Goal: Information Seeking & Learning: Learn about a topic

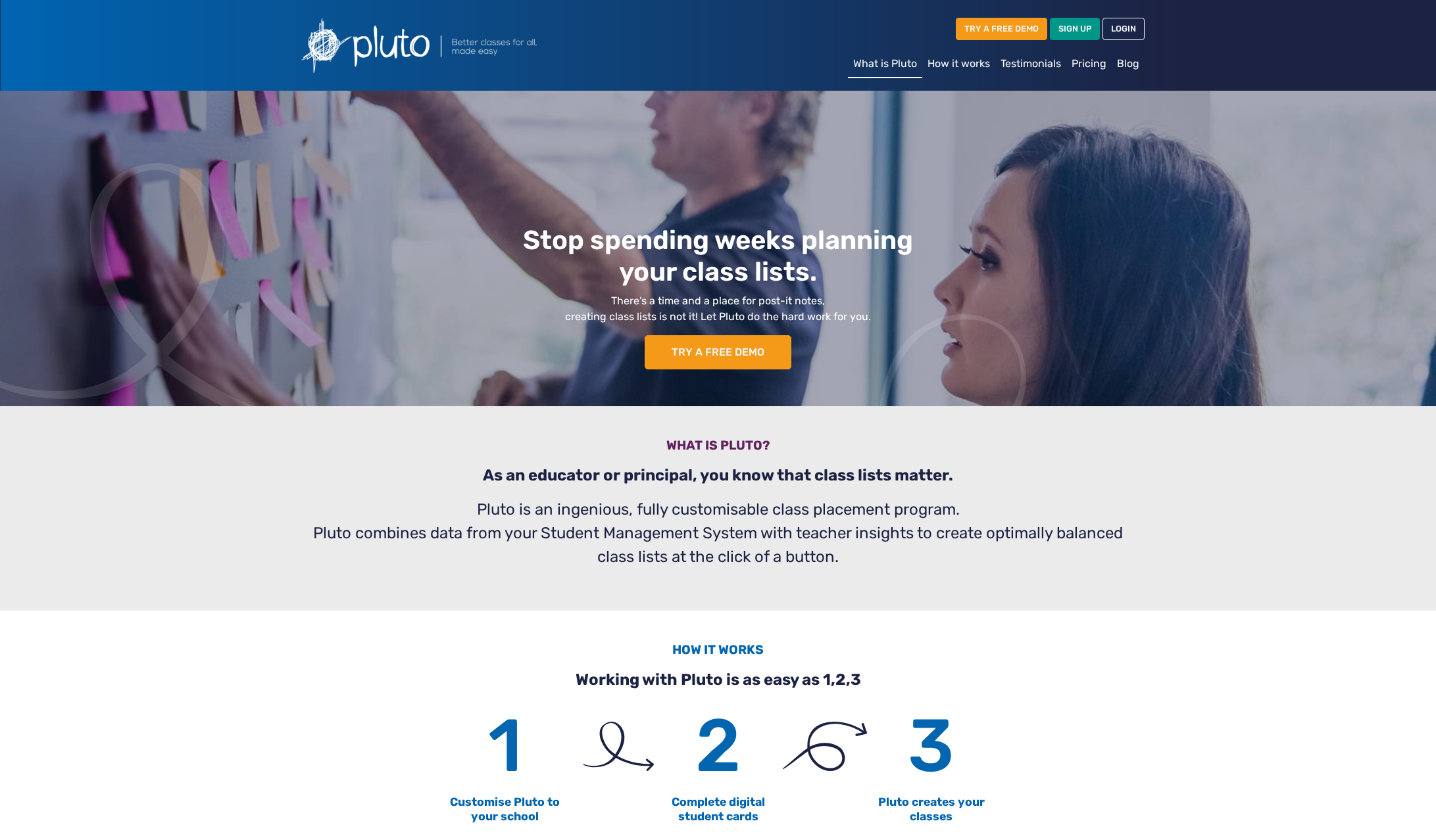
click at [1091, 57] on link "Pricing" at bounding box center [1089, 64] width 45 height 27
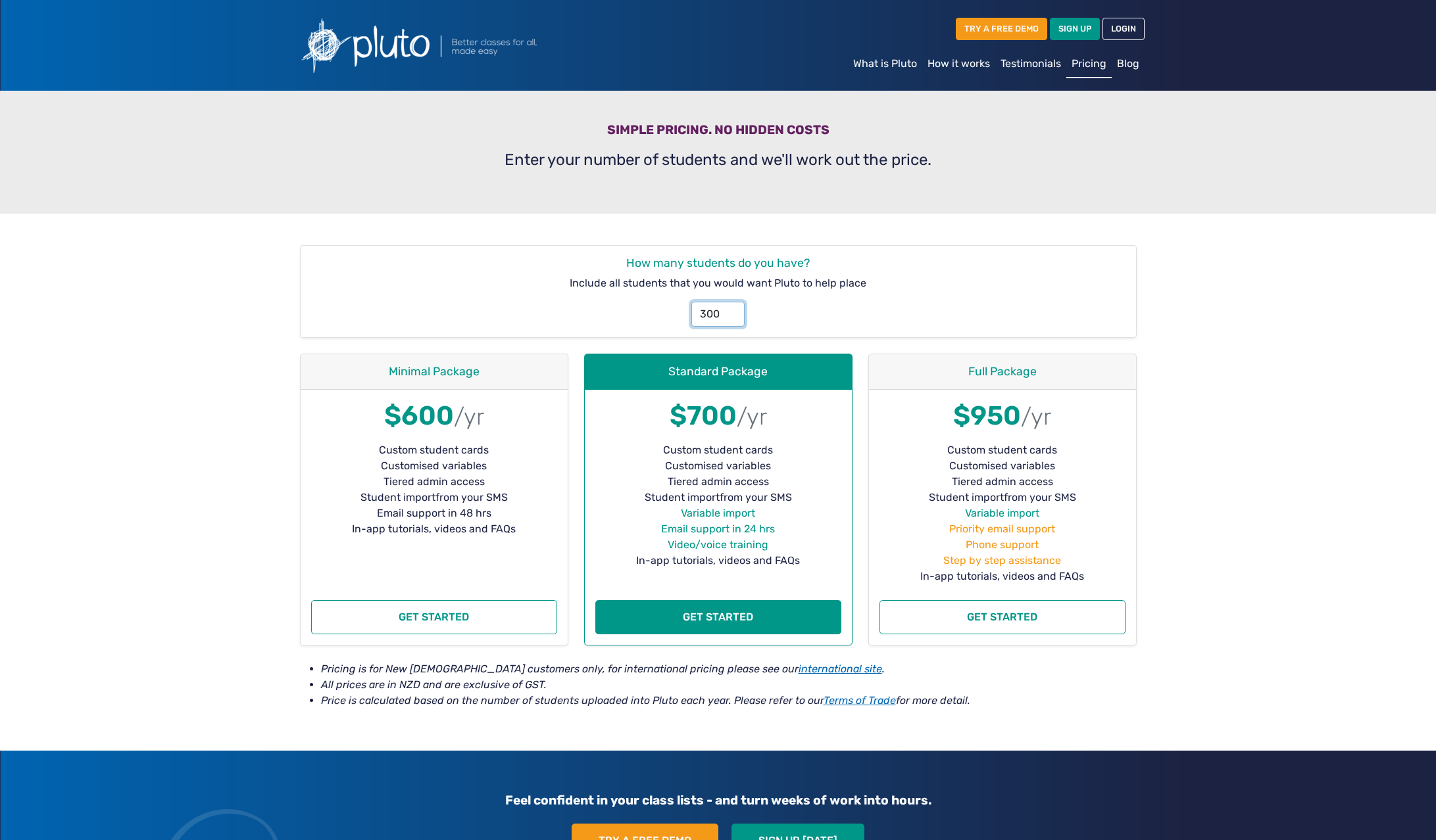
click at [704, 315] on input "300" at bounding box center [718, 315] width 53 height 25
click at [712, 316] on input "100" at bounding box center [718, 315] width 53 height 25
type input "454"
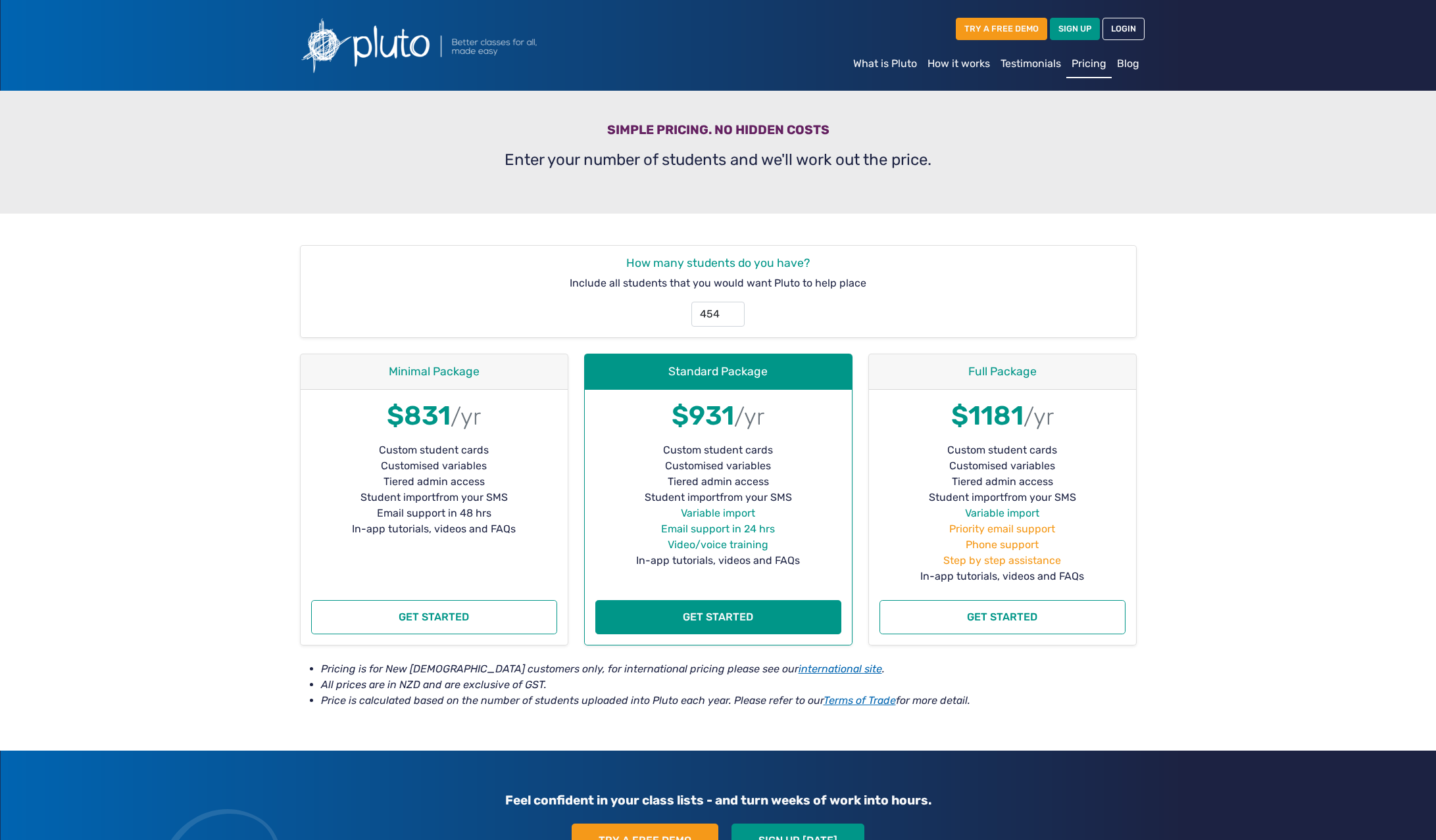
click at [162, 352] on section "How many students do you have? Include all students that you would want Pluto t…" at bounding box center [718, 482] width 1436 height 537
